Goal: Transaction & Acquisition: Purchase product/service

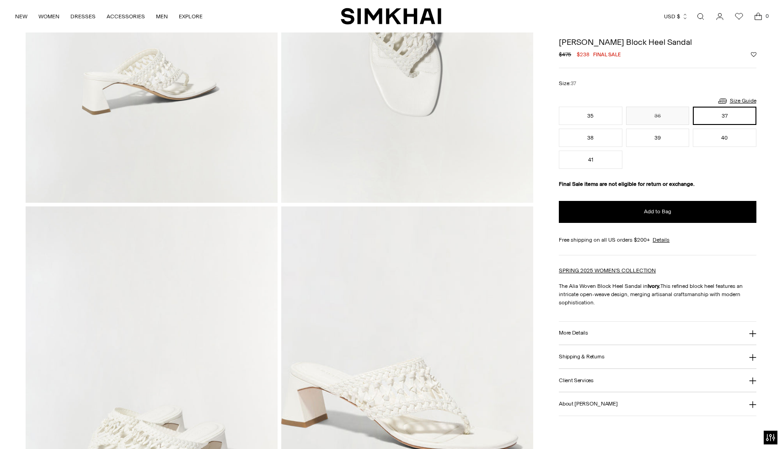
scroll to position [572, 0]
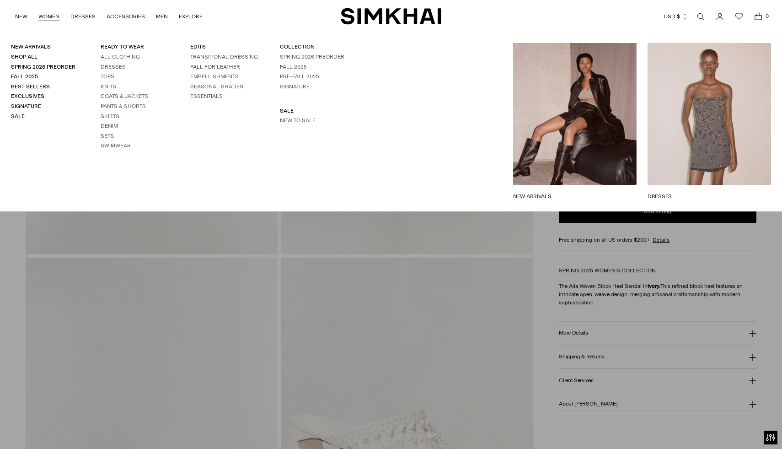
click at [296, 116] on li "SALE New to Sale" at bounding box center [314, 115] width 68 height 17
click at [296, 122] on link "New to Sale" at bounding box center [298, 120] width 36 height 6
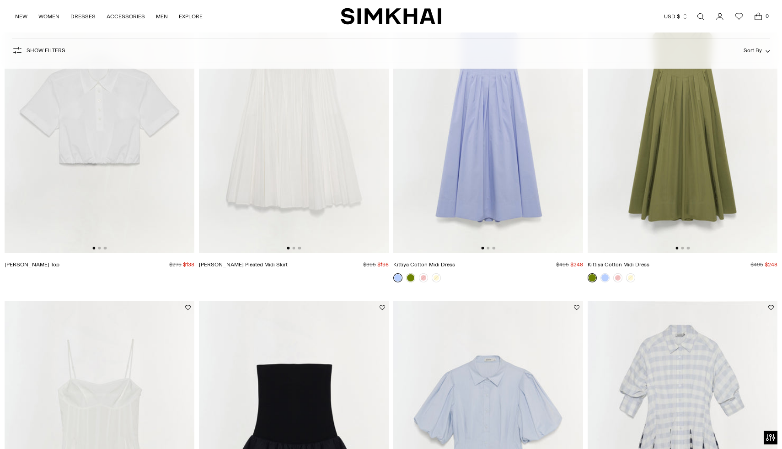
scroll to position [432, 0]
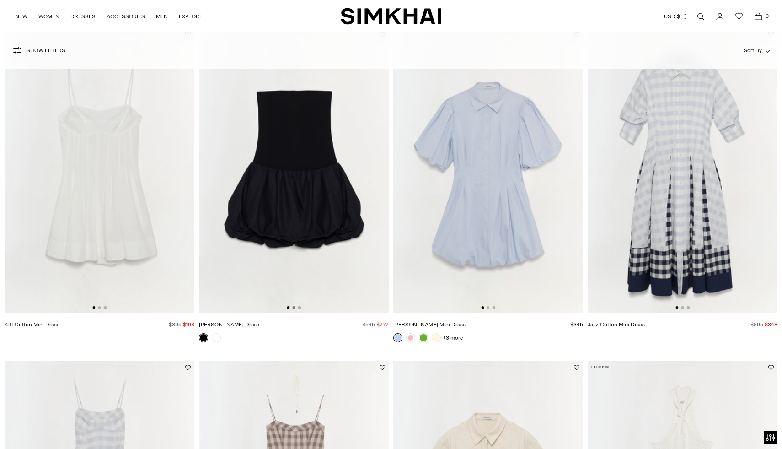
click at [295, 308] on button "Go to slide 2" at bounding box center [293, 307] width 3 height 3
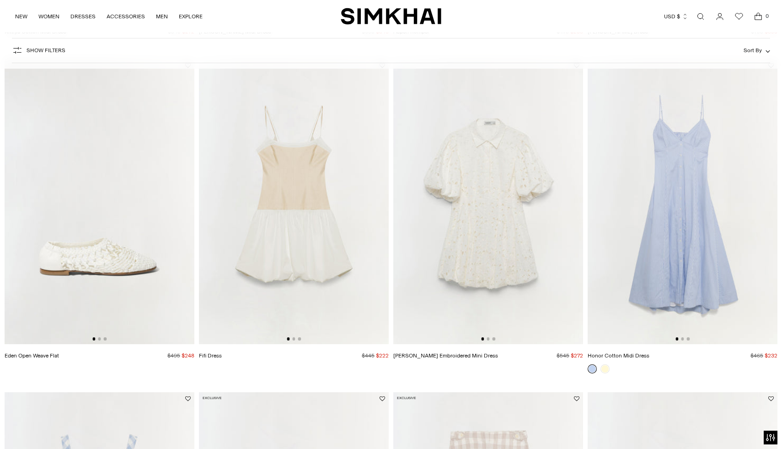
scroll to position [1066, 0]
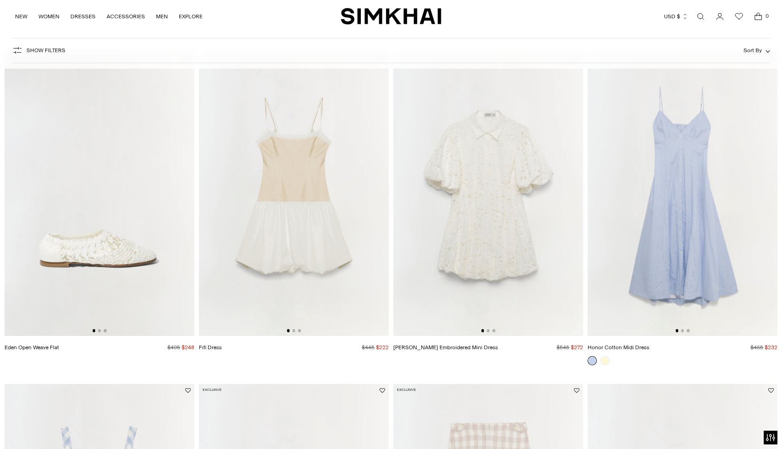
click at [101, 331] on div at bounding box center [99, 330] width 14 height 3
click at [100, 331] on button "Go to slide 2" at bounding box center [99, 330] width 3 height 3
click at [106, 331] on button "Go to slide 3" at bounding box center [105, 330] width 3 height 3
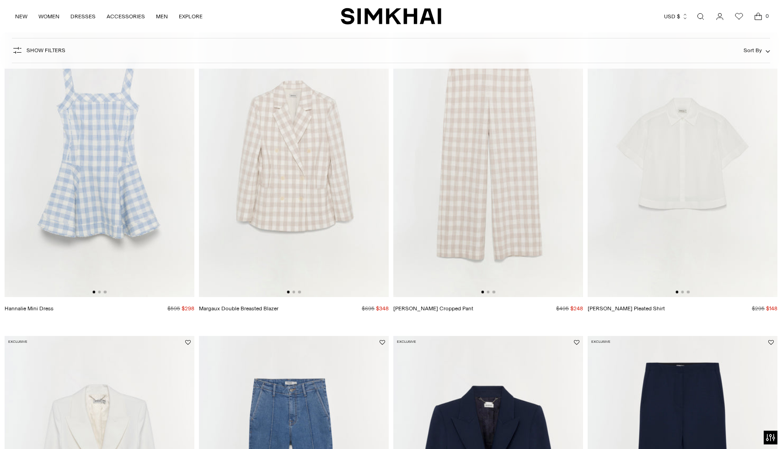
scroll to position [1726, 0]
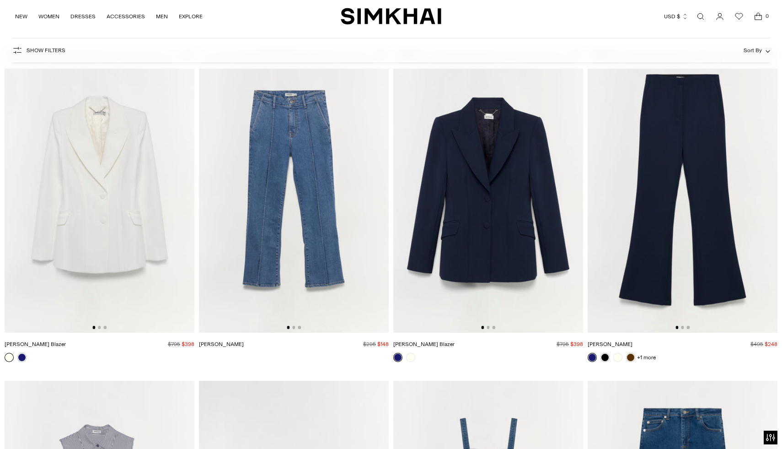
click at [296, 328] on div at bounding box center [294, 327] width 14 height 3
click at [296, 327] on div at bounding box center [294, 327] width 14 height 3
click at [295, 328] on div at bounding box center [294, 327] width 14 height 3
click at [300, 328] on button "Go to slide 3" at bounding box center [299, 327] width 3 height 3
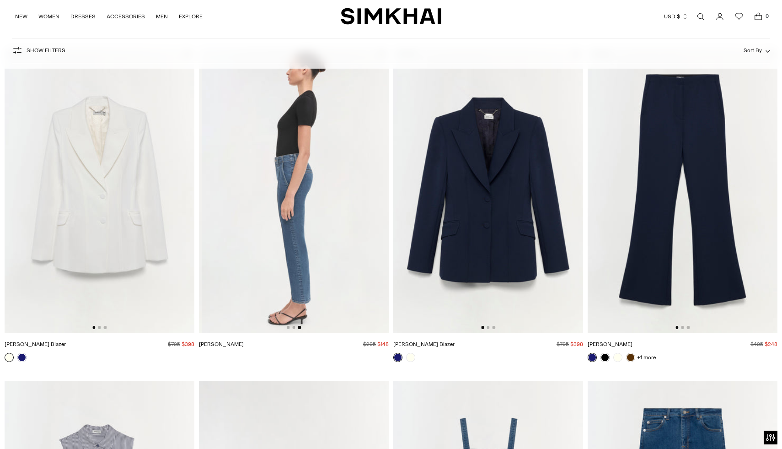
scroll to position [0, 380]
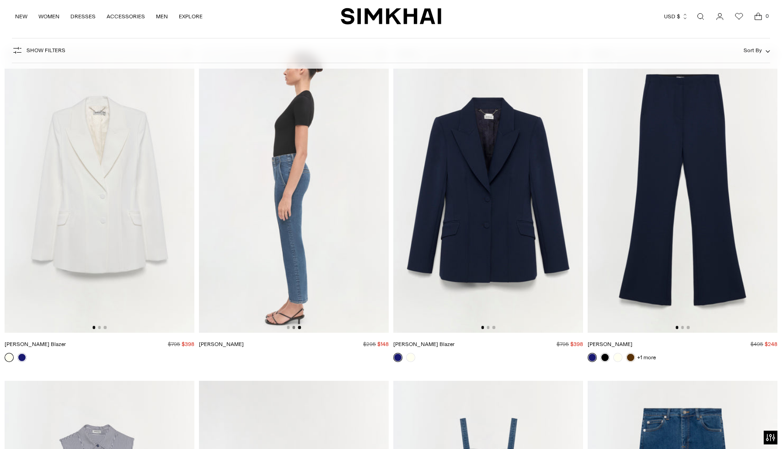
click at [293, 328] on button "Go to slide 2" at bounding box center [293, 327] width 3 height 3
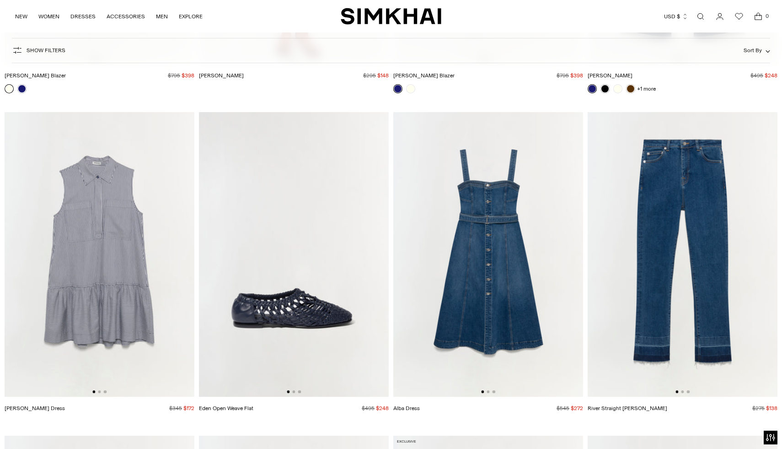
scroll to position [2003, 0]
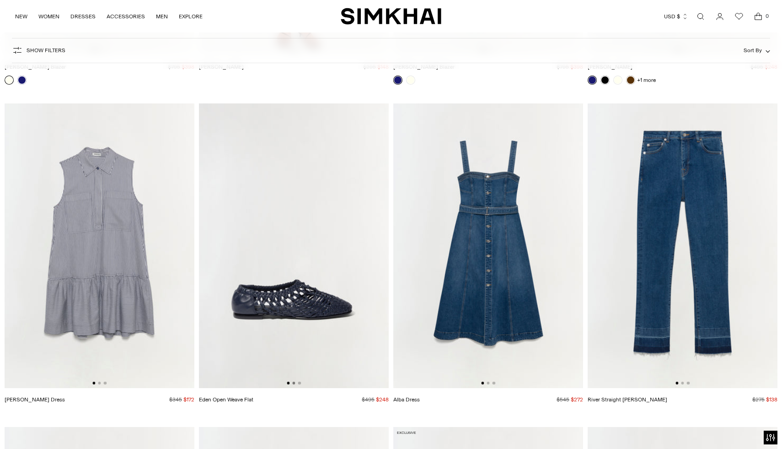
click at [295, 384] on button "Go to slide 2" at bounding box center [293, 383] width 3 height 3
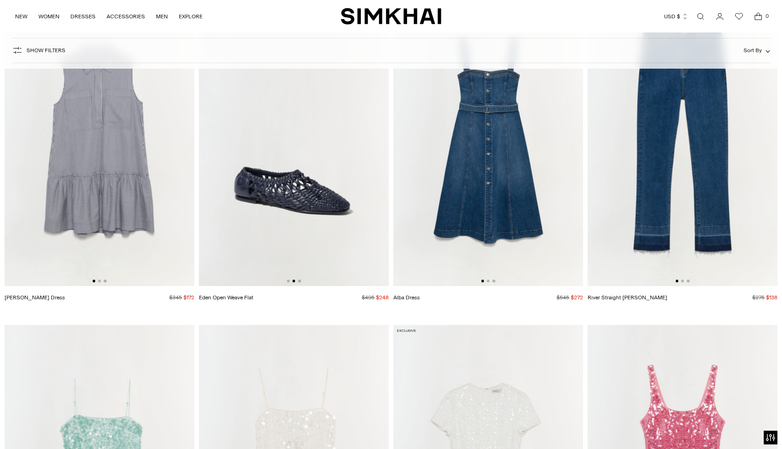
scroll to position [2349, 0]
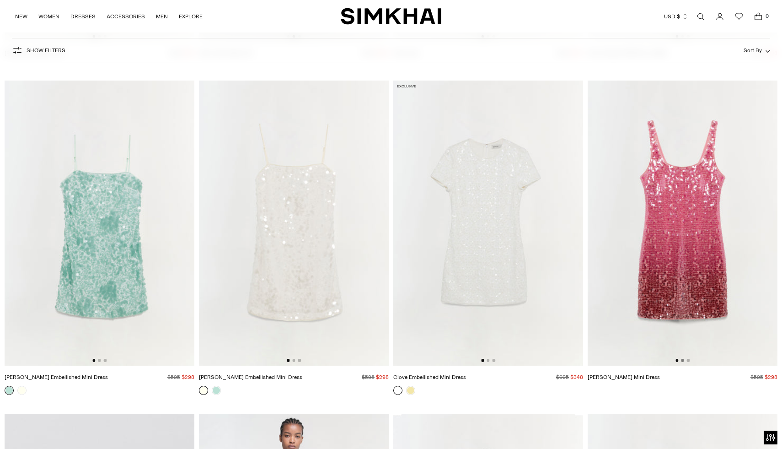
click at [684, 361] on button "Go to slide 2" at bounding box center [682, 360] width 3 height 3
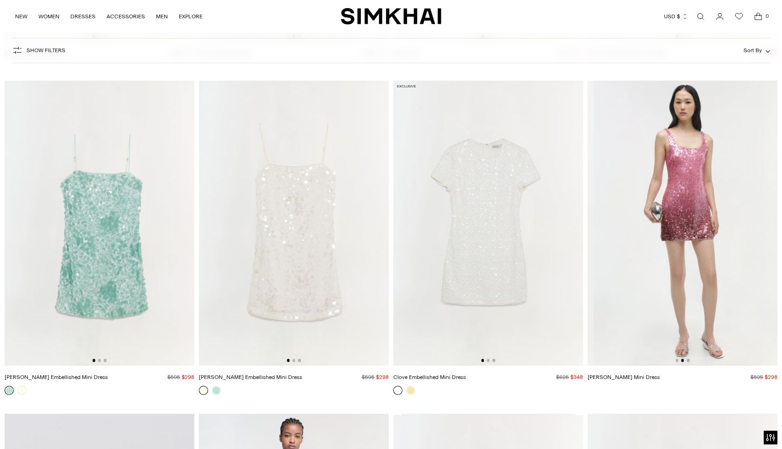
scroll to position [0, 190]
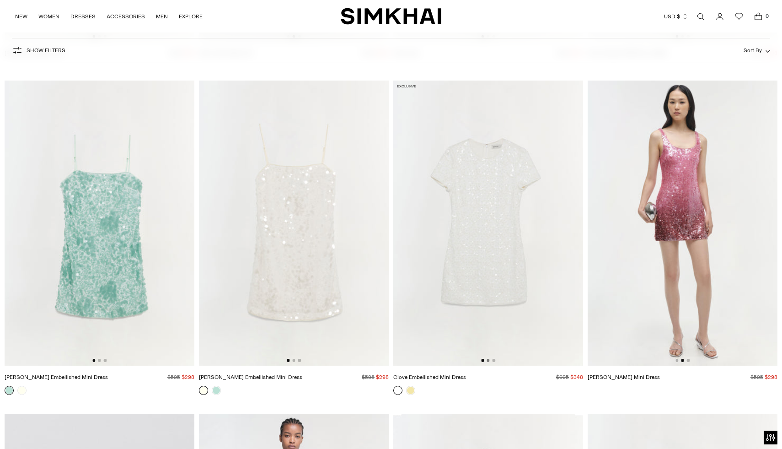
click at [488, 361] on button "Go to slide 2" at bounding box center [488, 360] width 3 height 3
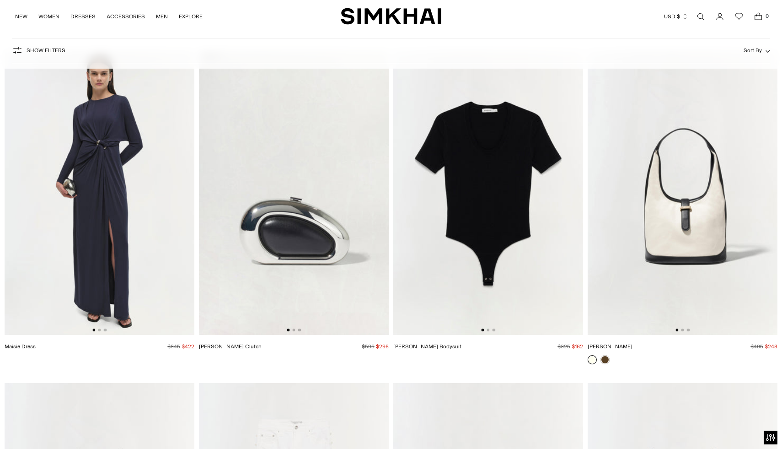
scroll to position [4696, 0]
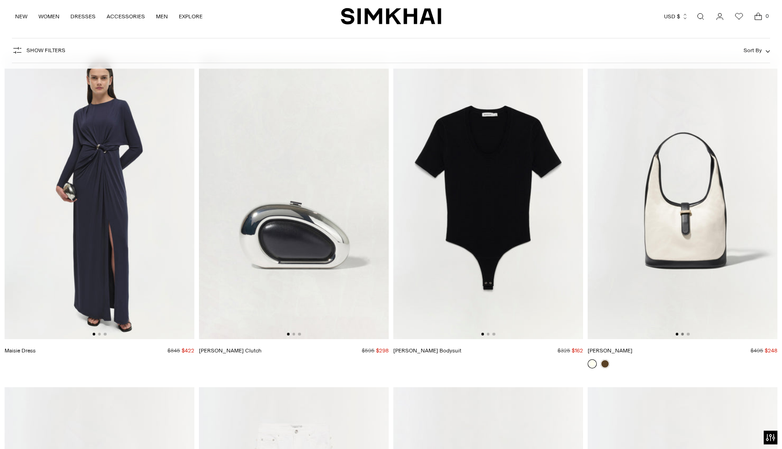
click at [684, 335] on button "Go to slide 2" at bounding box center [682, 334] width 3 height 3
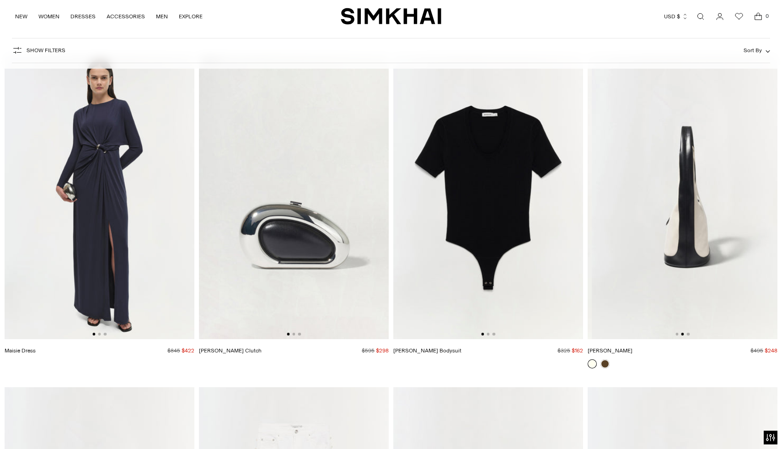
scroll to position [0, 190]
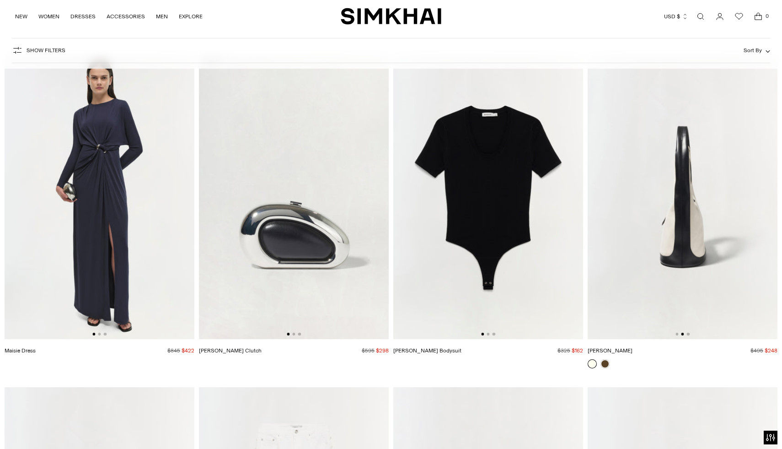
click at [692, 335] on img at bounding box center [683, 196] width 190 height 285
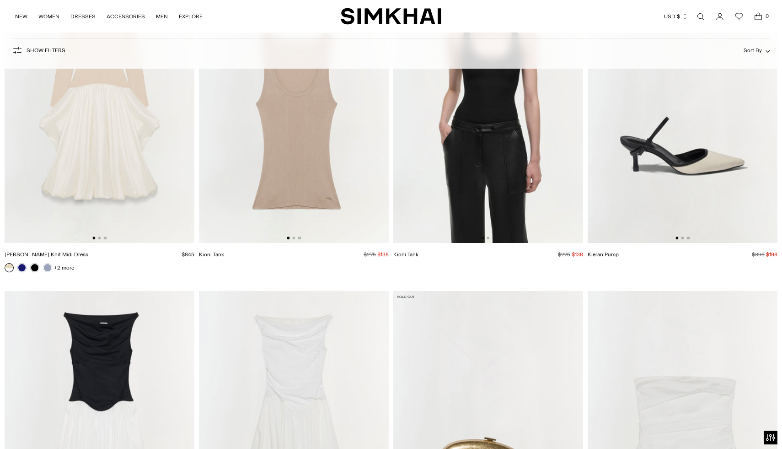
scroll to position [5445, 0]
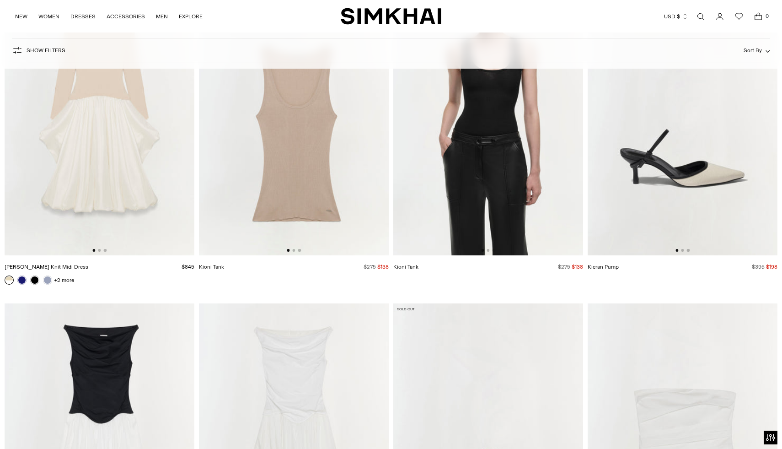
click at [684, 249] on div at bounding box center [683, 250] width 14 height 3
click at [683, 252] on button "Go to slide 2" at bounding box center [682, 250] width 3 height 3
click at [691, 251] on img at bounding box center [683, 113] width 190 height 285
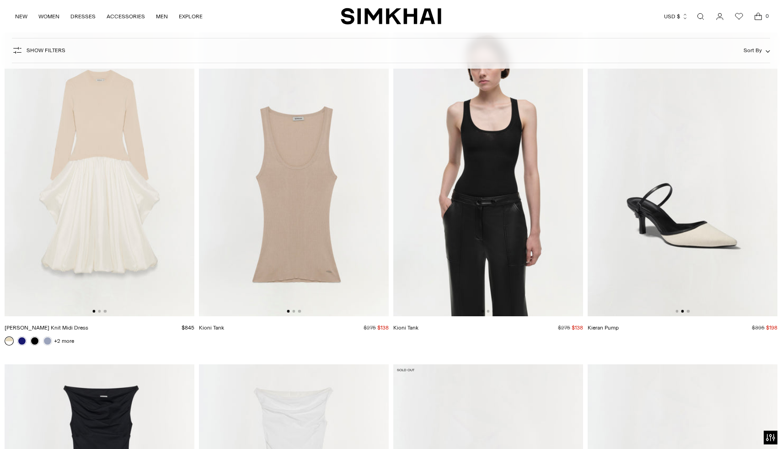
click at [100, 312] on div at bounding box center [99, 311] width 14 height 3
click at [100, 311] on button "Go to slide 2" at bounding box center [99, 311] width 3 height 3
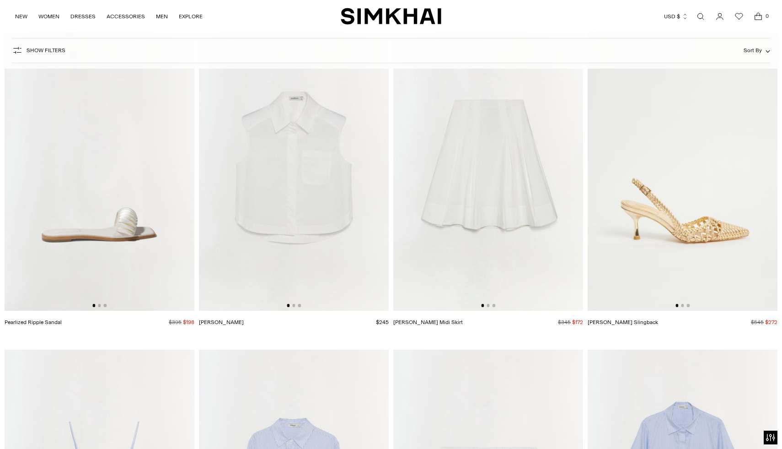
scroll to position [6388, 0]
click at [683, 307] on button "Go to slide 2" at bounding box center [682, 306] width 3 height 3
click at [689, 307] on button "Go to slide 3" at bounding box center [688, 306] width 3 height 3
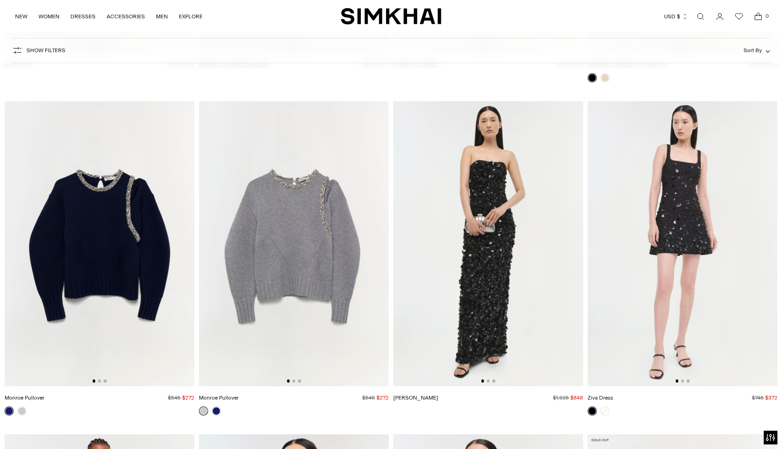
scroll to position [11590, 0]
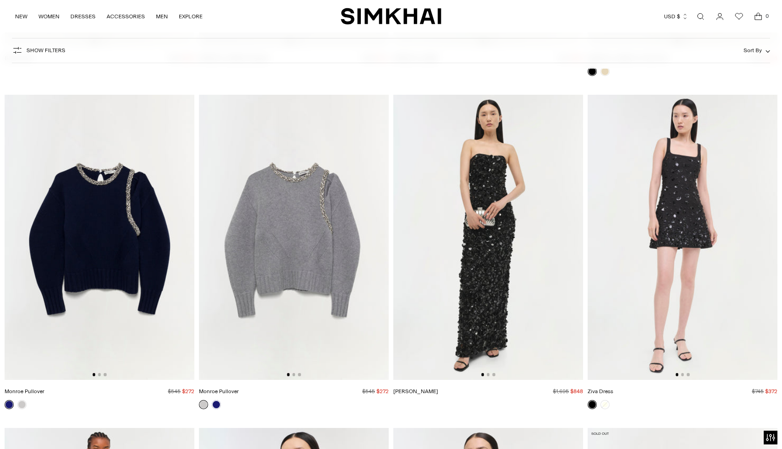
click at [296, 374] on div at bounding box center [294, 374] width 14 height 3
click at [294, 376] on img at bounding box center [294, 237] width 190 height 285
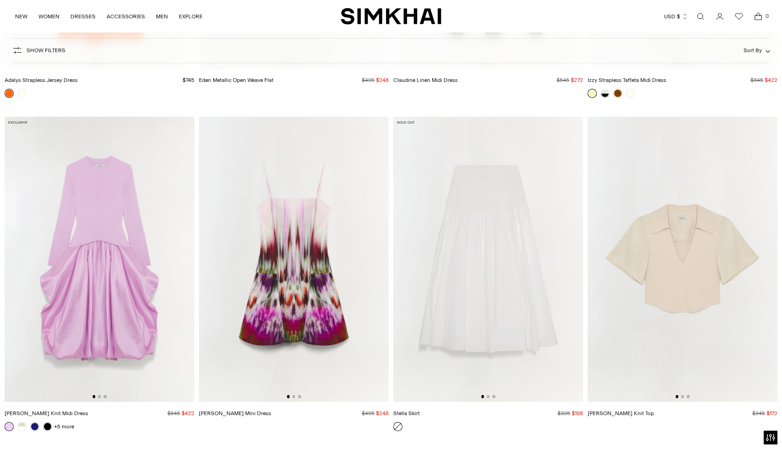
scroll to position [13564, 0]
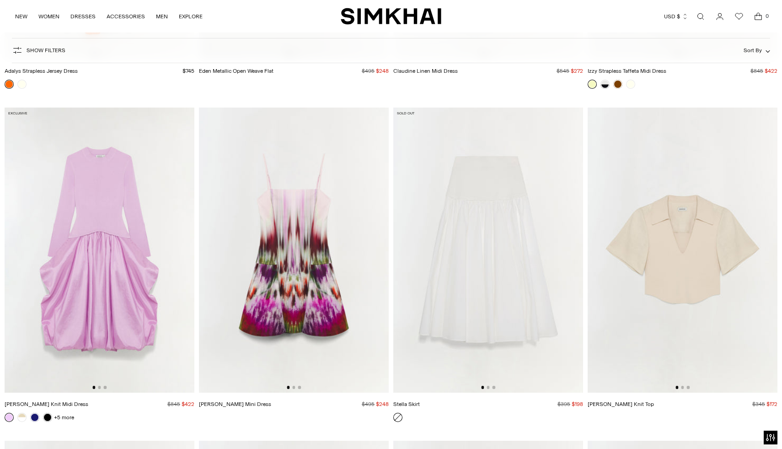
click at [295, 388] on div at bounding box center [294, 387] width 14 height 3
click at [295, 388] on button "Go to slide 2" at bounding box center [293, 387] width 3 height 3
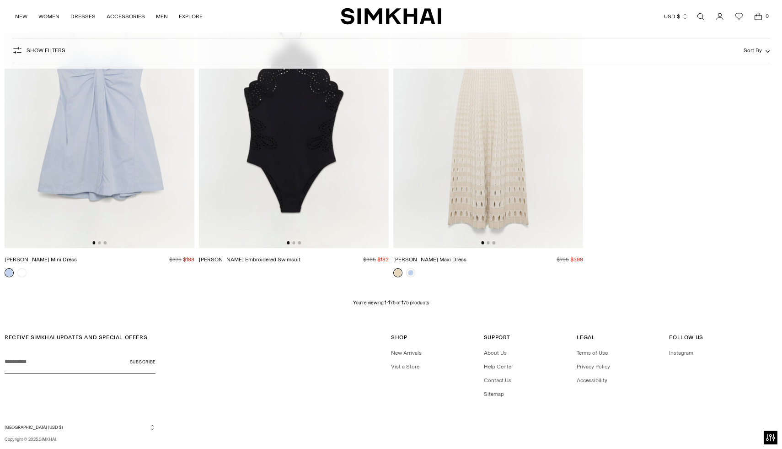
scroll to position [14398, 0]
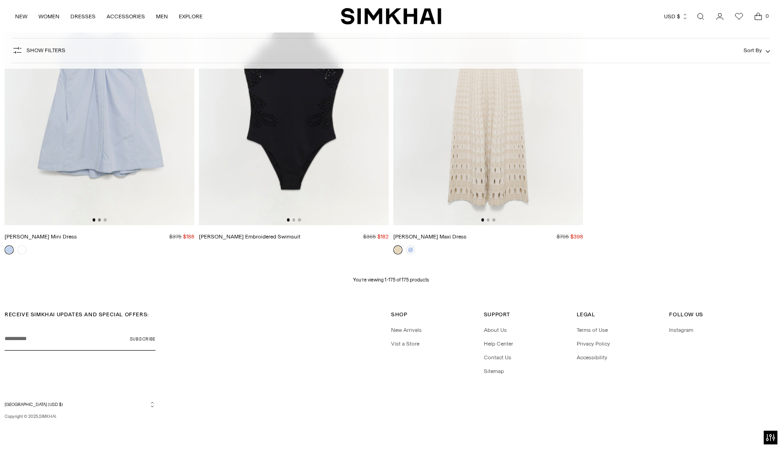
click at [100, 221] on button "Go to slide 2" at bounding box center [99, 219] width 3 height 3
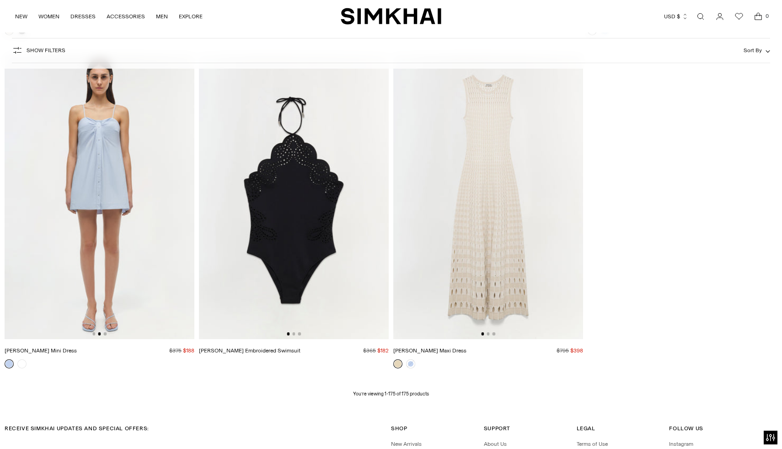
scroll to position [14279, 0]
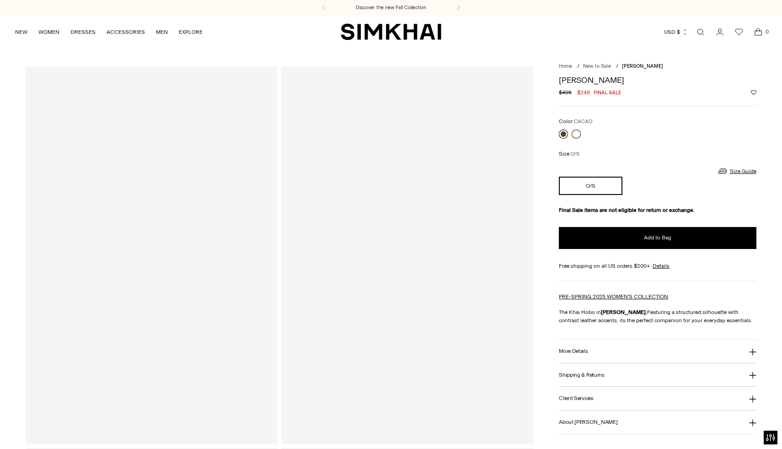
click at [564, 132] on link at bounding box center [563, 133] width 9 height 9
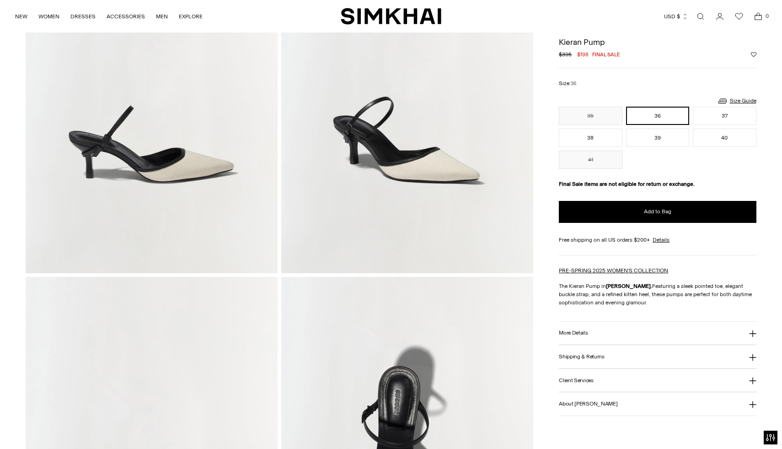
scroll to position [473, 0]
